Goal: Check status

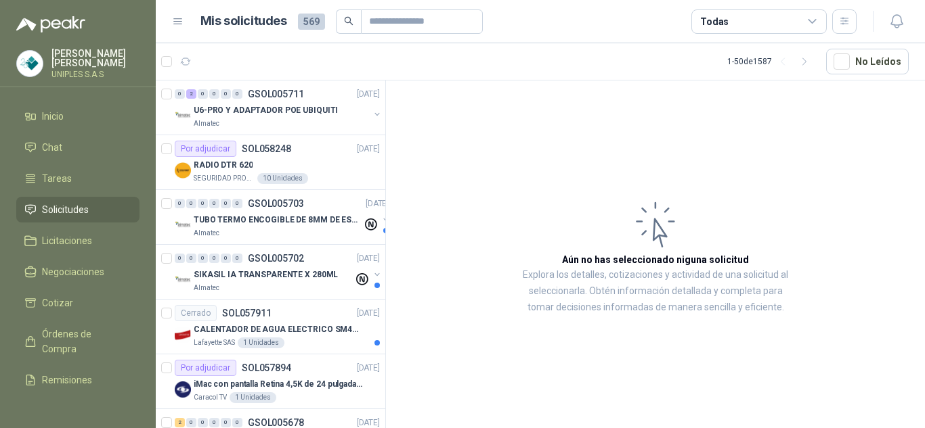
click at [814, 24] on icon at bounding box center [812, 22] width 12 height 12
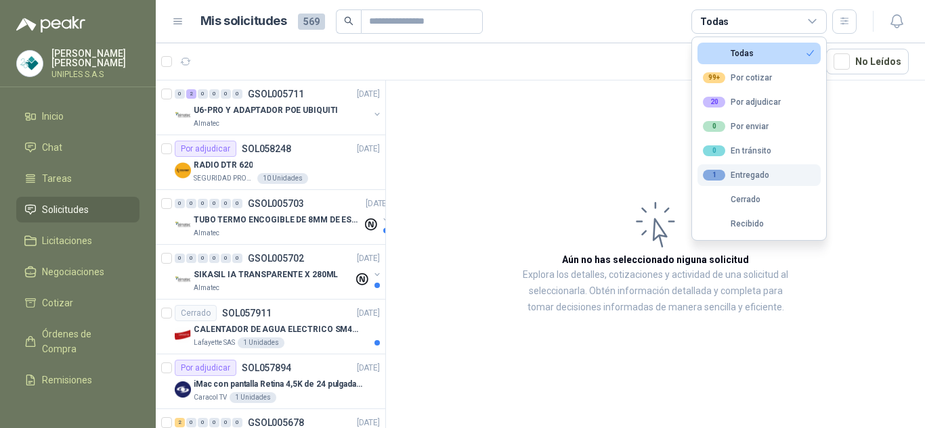
click at [745, 173] on div "1 Entregado" at bounding box center [736, 175] width 66 height 11
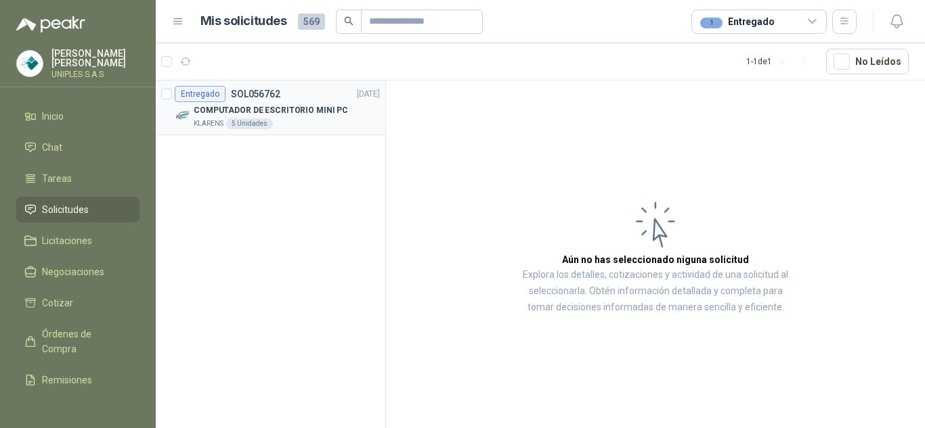
click at [249, 92] on p "SOL056762" at bounding box center [255, 93] width 49 height 9
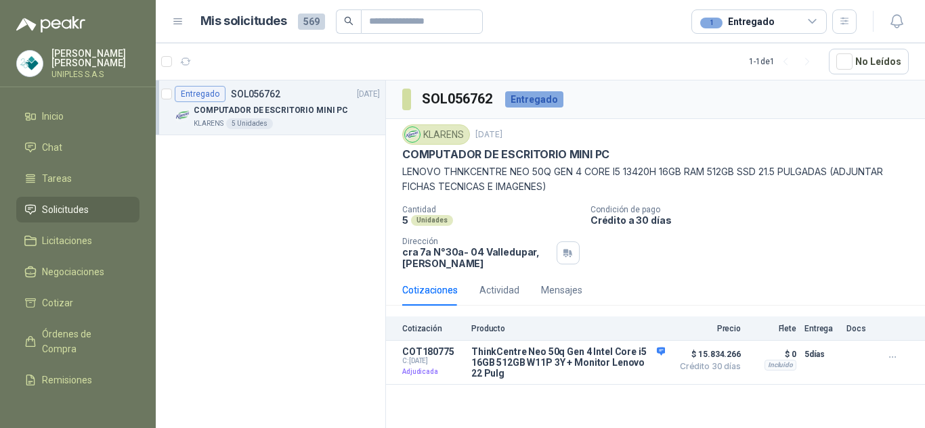
click at [810, 24] on icon at bounding box center [812, 22] width 12 height 12
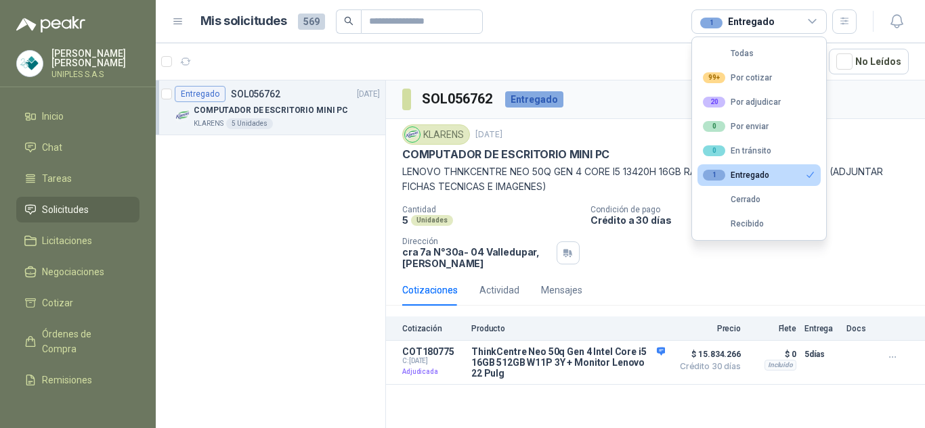
click at [751, 174] on div "1 Entregado" at bounding box center [736, 175] width 66 height 11
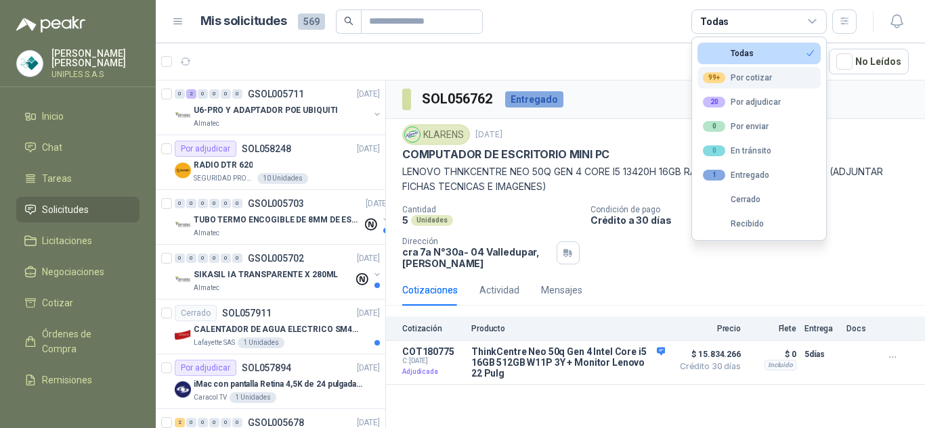
click at [759, 78] on div "99+ Por cotizar" at bounding box center [737, 77] width 69 height 11
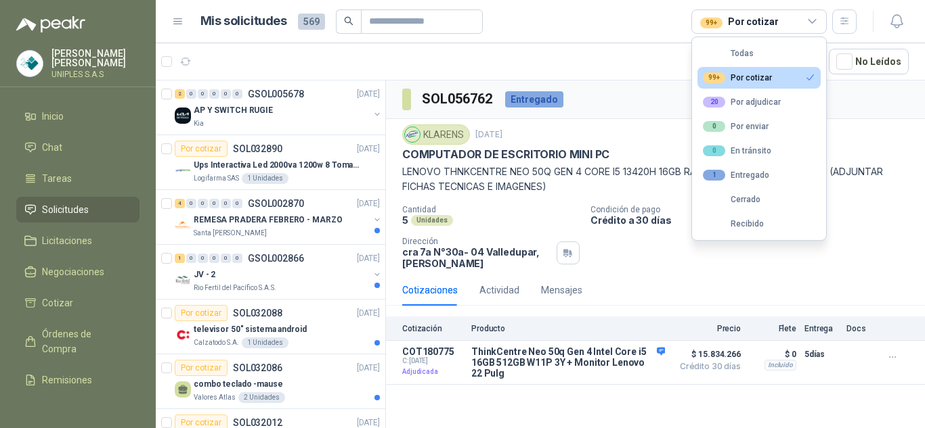
click at [904, 213] on p "Condición de pago" at bounding box center [754, 209] width 329 height 9
